Goal: Task Accomplishment & Management: Use online tool/utility

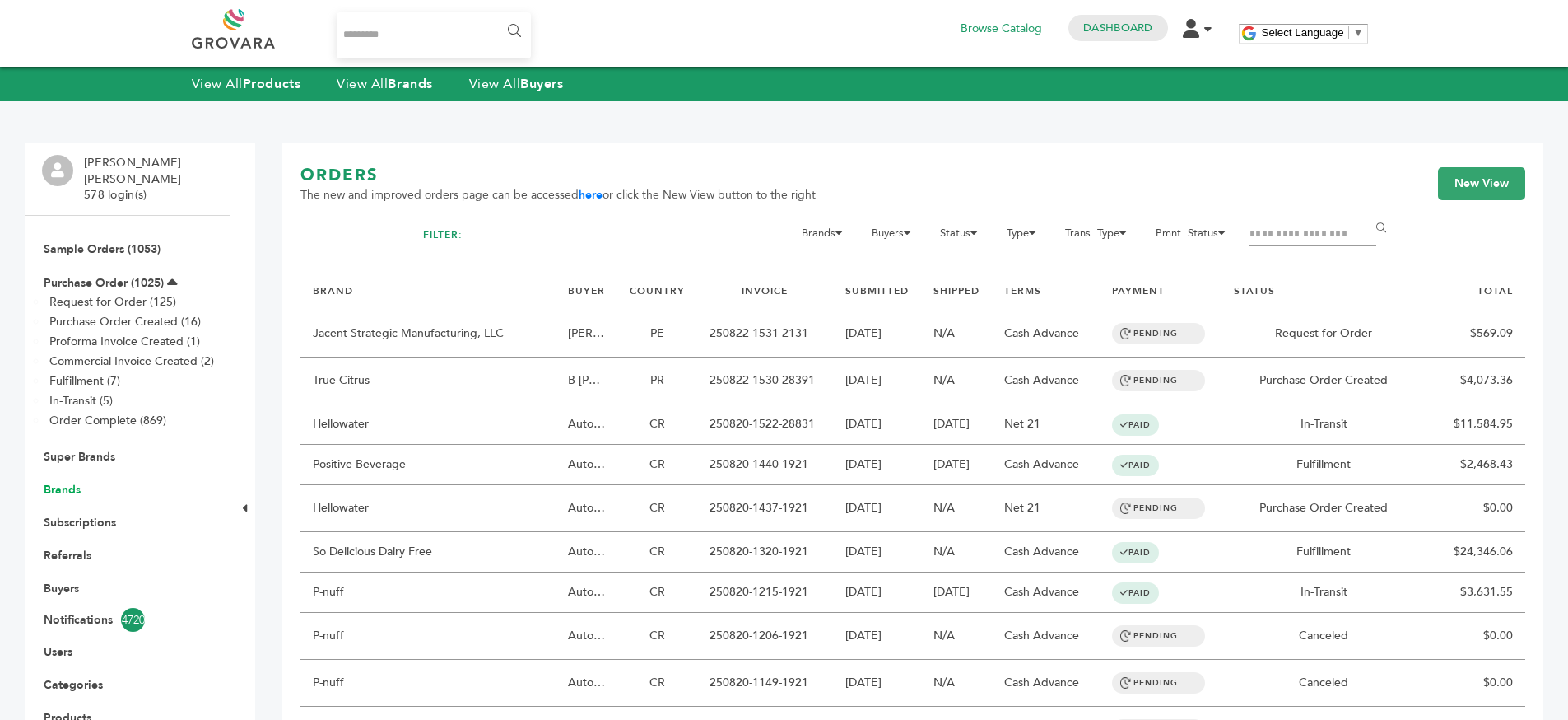
click at [60, 482] on link "Brands" at bounding box center [62, 490] width 37 height 16
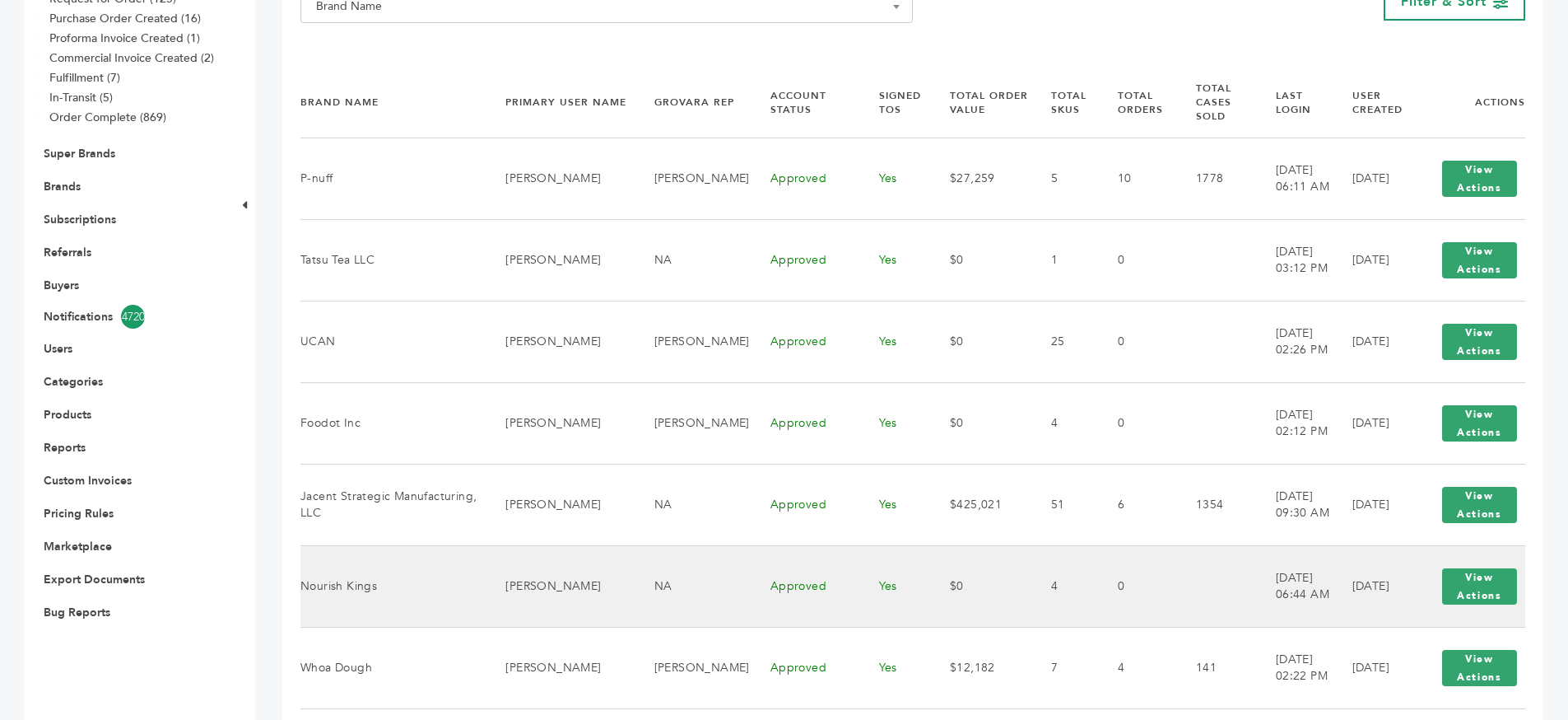
scroll to position [395, 0]
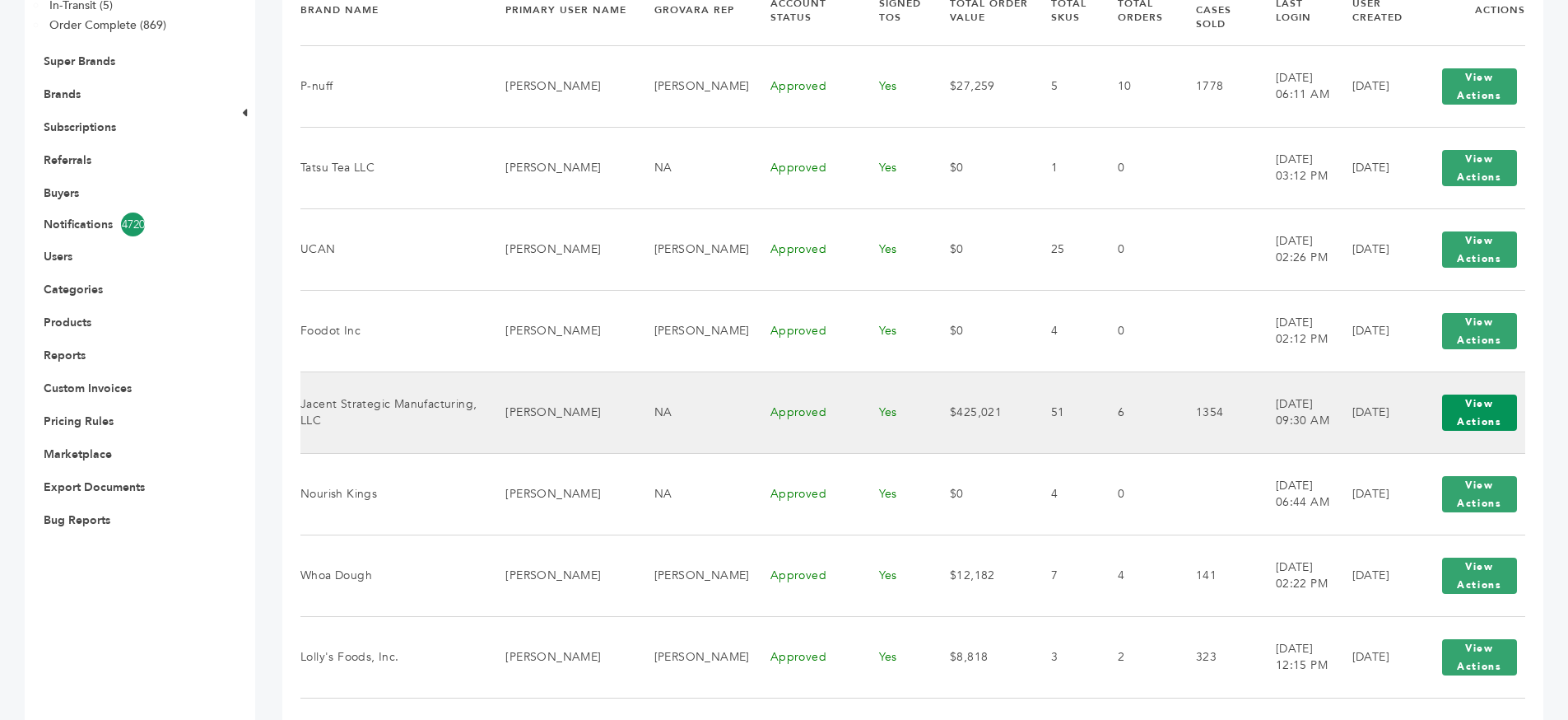
click at [1471, 404] on button "View Actions" at bounding box center [1479, 412] width 75 height 36
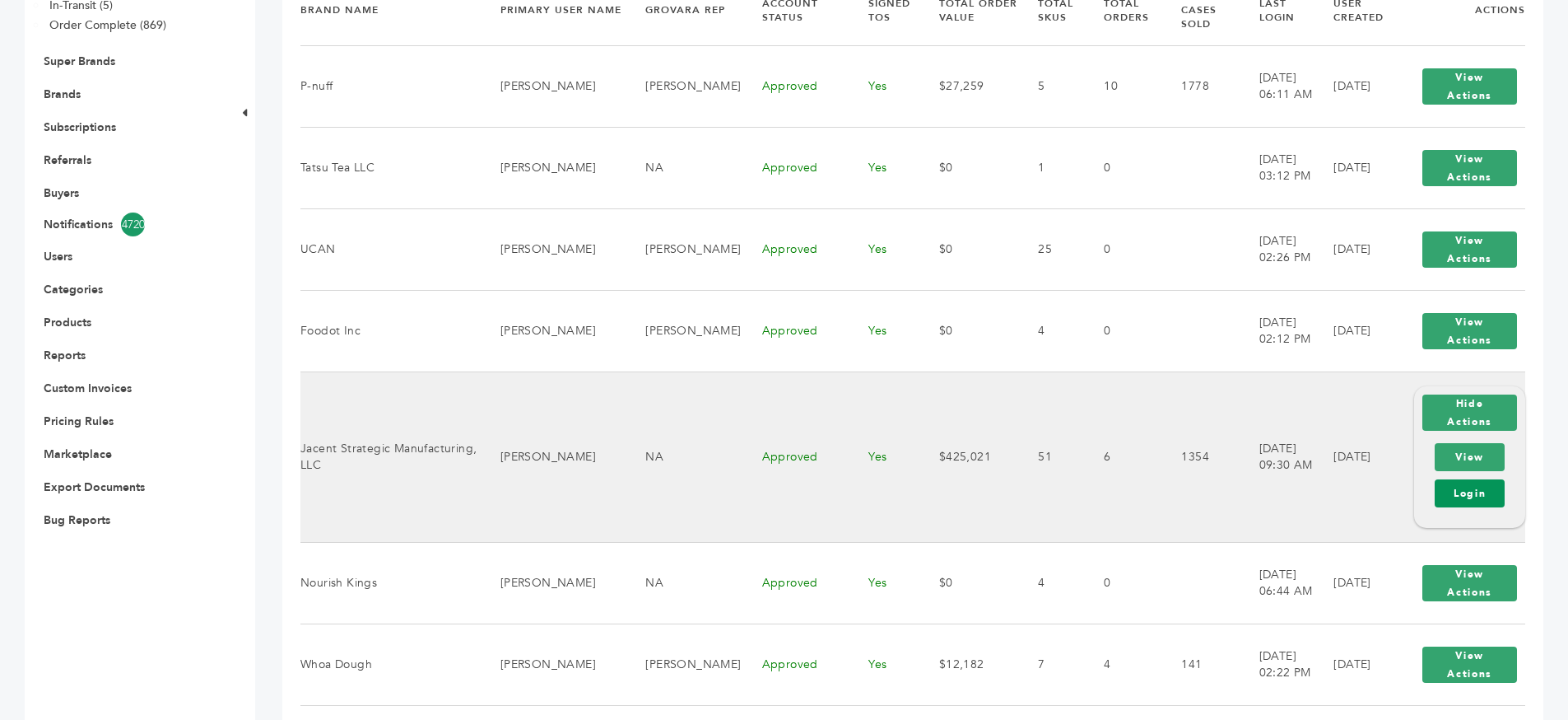
click at [1477, 479] on link "Login" at bounding box center [1470, 493] width 70 height 28
